Goal: Information Seeking & Learning: Learn about a topic

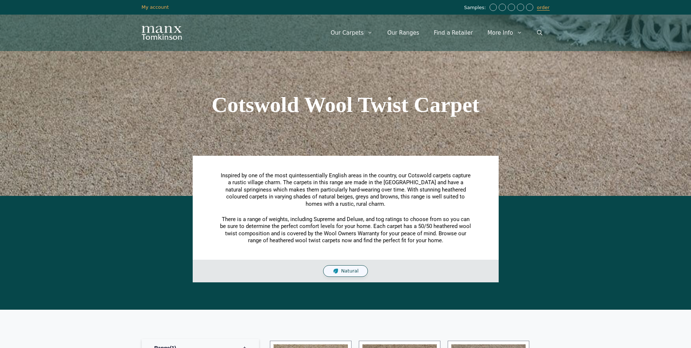
scroll to position [575, 0]
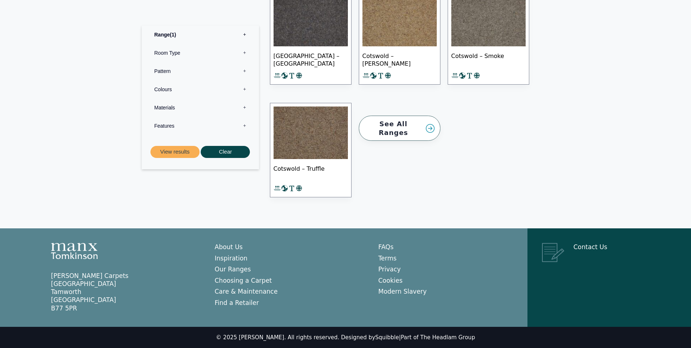
click at [315, 150] on img at bounding box center [311, 132] width 74 height 52
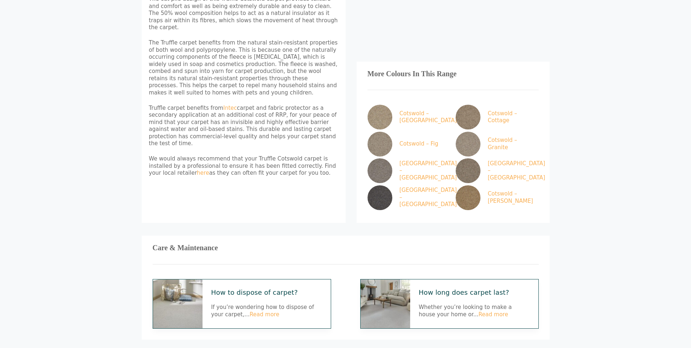
scroll to position [437, 0]
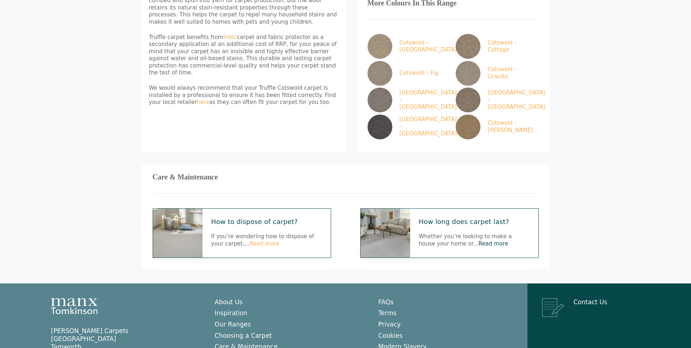
click at [479, 240] on link "Read more" at bounding box center [494, 243] width 30 height 7
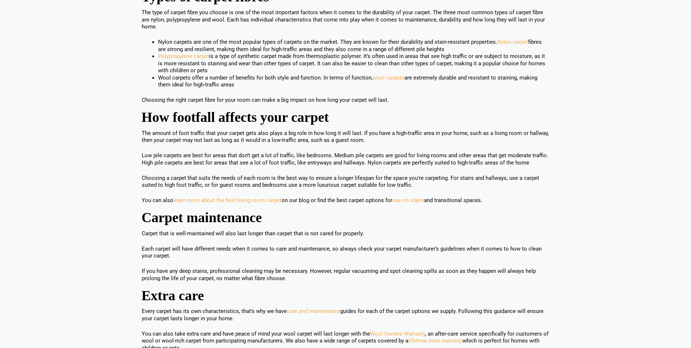
scroll to position [510, 0]
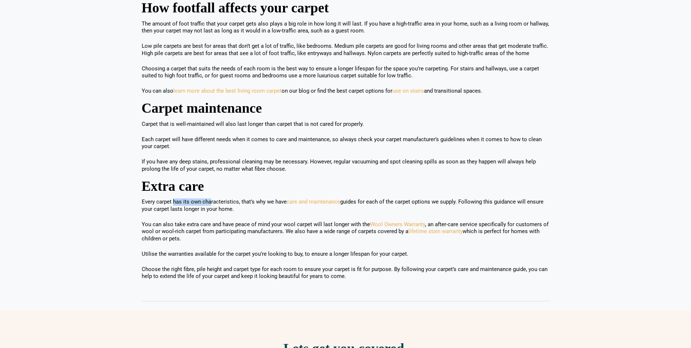
drag, startPoint x: 178, startPoint y: 191, endPoint x: 210, endPoint y: 191, distance: 32.4
click at [210, 198] on p "Every carpet has its own characteristics, that’s why we have care and maintenan…" at bounding box center [346, 205] width 408 height 14
click at [211, 198] on p "Every carpet has its own characteristics, that’s why we have care and maintenan…" at bounding box center [346, 205] width 408 height 14
drag, startPoint x: 172, startPoint y: 215, endPoint x: 238, endPoint y: 215, distance: 66.3
click at [238, 221] on p "You can also take extra care and have peace of mind your wool carpet will last …" at bounding box center [346, 231] width 408 height 21
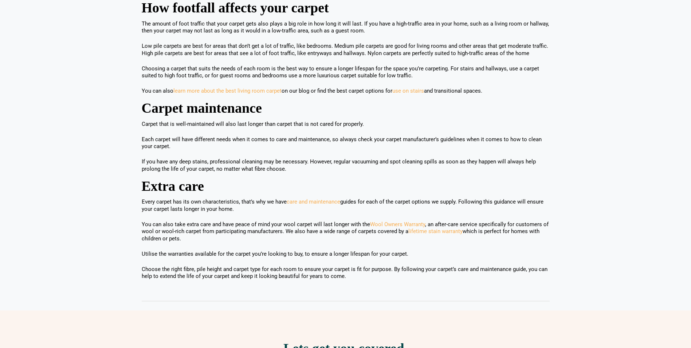
drag, startPoint x: 238, startPoint y: 215, endPoint x: 248, endPoint y: 216, distance: 9.9
click at [241, 221] on p "You can also take extra care and have peace of mind your wool carpet will last …" at bounding box center [346, 231] width 408 height 21
drag, startPoint x: 481, startPoint y: 216, endPoint x: 489, endPoint y: 216, distance: 8.4
click at [489, 221] on p "You can also take extra care and have peace of mind your wool carpet will last …" at bounding box center [346, 231] width 408 height 21
click at [490, 221] on p "You can also take extra care and have peace of mind your wool carpet will last …" at bounding box center [346, 231] width 408 height 21
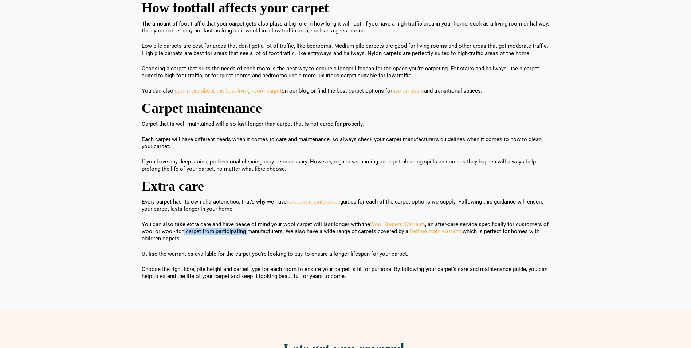
drag, startPoint x: 184, startPoint y: 222, endPoint x: 248, endPoint y: 222, distance: 64.1
click at [248, 222] on p "You can also take extra care and have peace of mind your wool carpet will last …" at bounding box center [346, 231] width 408 height 21
drag, startPoint x: 248, startPoint y: 222, endPoint x: 258, endPoint y: 220, distance: 10.4
click at [250, 221] on p "You can also take extra care and have peace of mind your wool carpet will last …" at bounding box center [346, 231] width 408 height 21
click at [226, 250] on p "Utilise the warranties available for the carpet you’re looking to buy, to ensur…" at bounding box center [346, 253] width 408 height 7
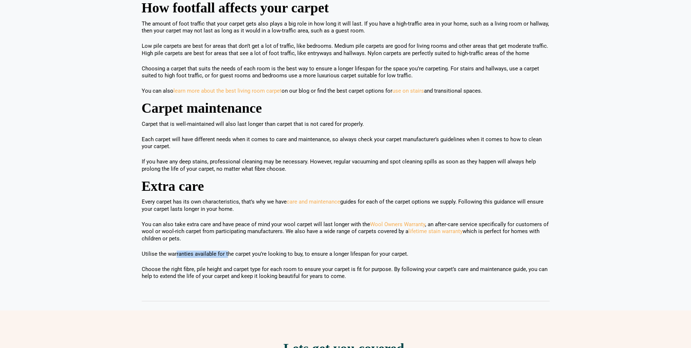
drag, startPoint x: 226, startPoint y: 244, endPoint x: 232, endPoint y: 244, distance: 6.2
click at [228, 250] on p "Utilise the warranties available for the carpet you’re looking to buy, to ensur…" at bounding box center [346, 253] width 408 height 7
drag, startPoint x: 246, startPoint y: 244, endPoint x: 292, endPoint y: 244, distance: 46.3
click at [292, 250] on p "Utilise the warranties available for the carpet you’re looking to buy, to ensur…" at bounding box center [346, 253] width 408 height 7
click at [295, 250] on p "Utilise the warranties available for the carpet you’re looking to buy, to ensur…" at bounding box center [346, 253] width 408 height 7
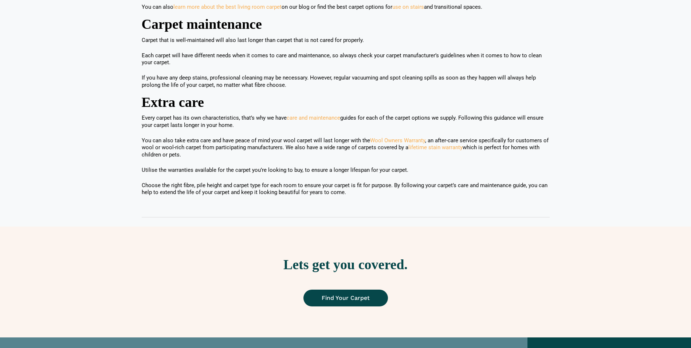
scroll to position [696, 0]
